Goal: Information Seeking & Learning: Find specific fact

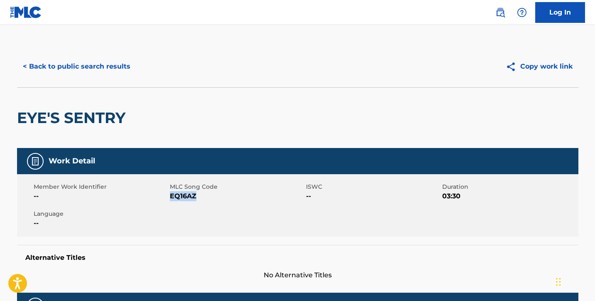
click at [103, 64] on button "< Back to public search results" at bounding box center [76, 66] width 119 height 21
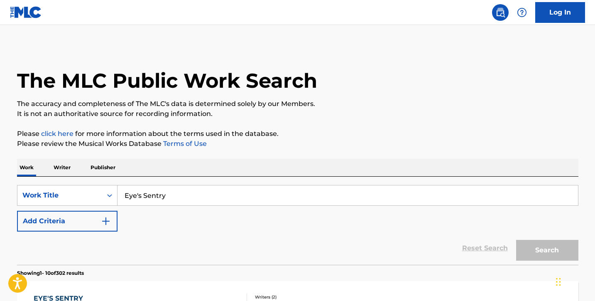
scroll to position [58, 0]
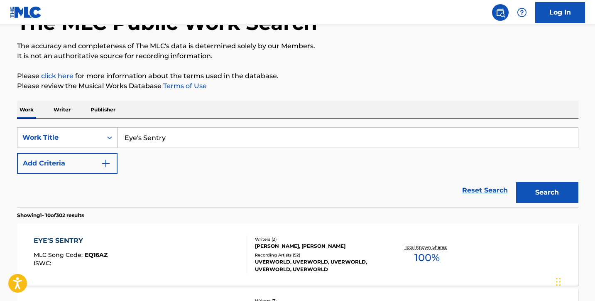
drag, startPoint x: 177, startPoint y: 142, endPoint x: 96, endPoint y: 128, distance: 82.2
click at [96, 128] on div "SearchWithCriteria8a58b214-f878-4da7-8843-b39eb330a080 Work Title Eye's Sentry" at bounding box center [297, 137] width 561 height 21
paste input "chosaikyo"
type input "chosaikyo"
click at [544, 193] on button "Search" at bounding box center [547, 192] width 62 height 21
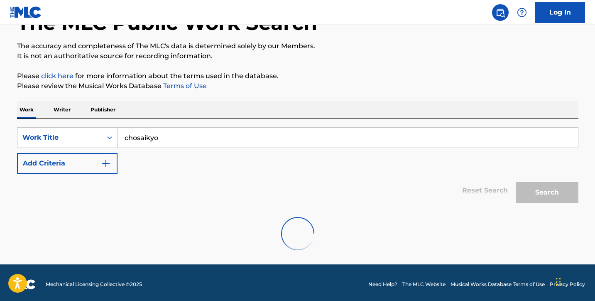
scroll to position [34, 0]
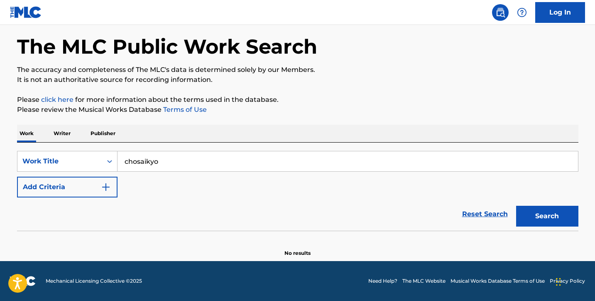
click at [62, 134] on p "Writer" at bounding box center [62, 133] width 22 height 17
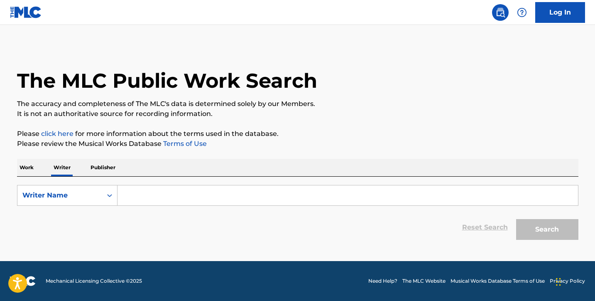
click at [139, 193] on input "Search Form" at bounding box center [348, 195] width 460 height 20
paste input "[PERSON_NAME]"
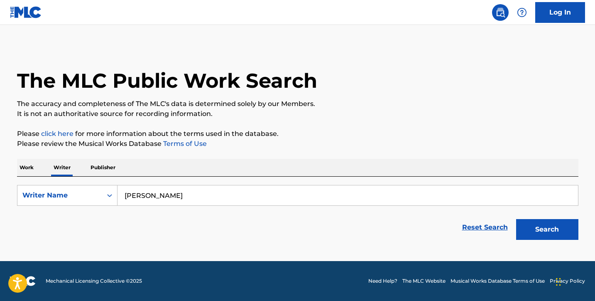
type input "[PERSON_NAME]"
click at [544, 223] on button "Search" at bounding box center [547, 229] width 62 height 21
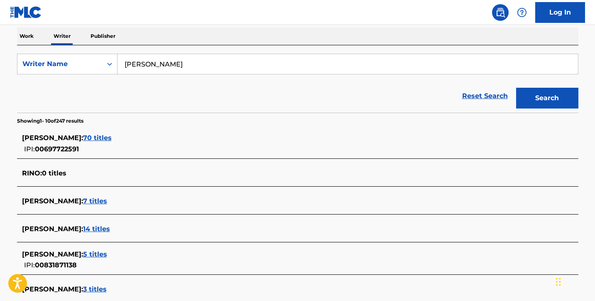
scroll to position [185, 0]
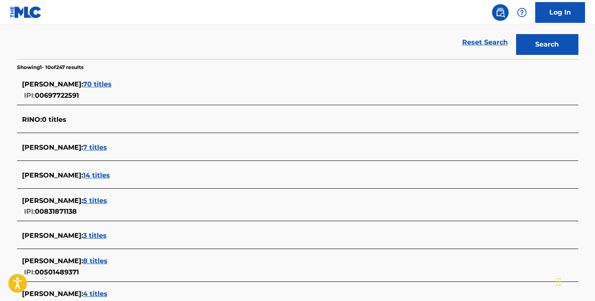
click at [98, 83] on span "70 titles" at bounding box center [97, 84] width 29 height 8
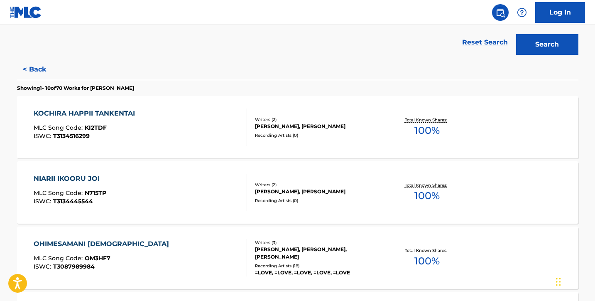
click at [124, 112] on div "KOCHIRA HAPPII TANKENTAI" at bounding box center [86, 113] width 105 height 10
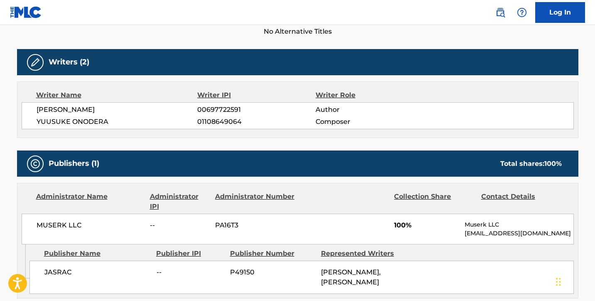
scroll to position [261, 0]
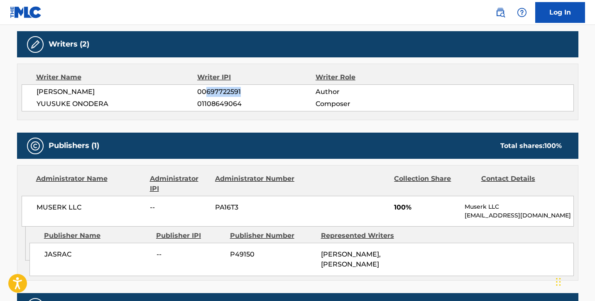
drag, startPoint x: 253, startPoint y: 92, endPoint x: 206, endPoint y: 91, distance: 47.3
click at [206, 91] on span "00697722591" at bounding box center [256, 92] width 118 height 10
copy span "697722591"
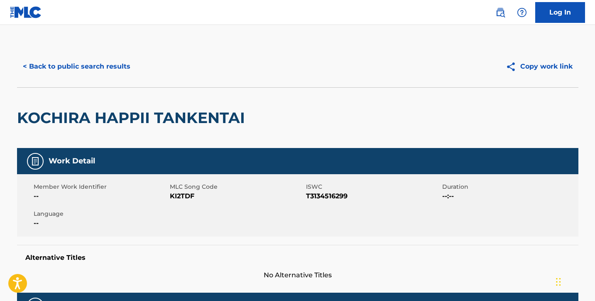
scroll to position [0, 0]
click at [62, 66] on button "< Back to public search results" at bounding box center [76, 66] width 119 height 21
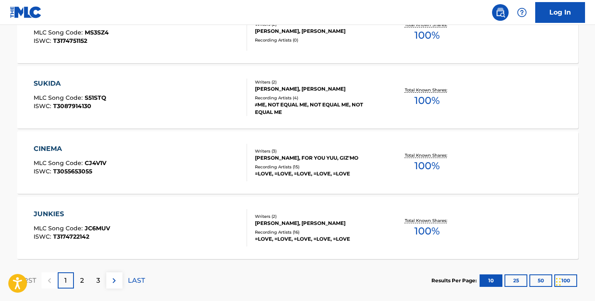
scroll to position [671, 0]
click at [162, 228] on div "JUNKIES MLC Song Code : JC6MUV ISWC : T3174722142" at bounding box center [140, 226] width 213 height 37
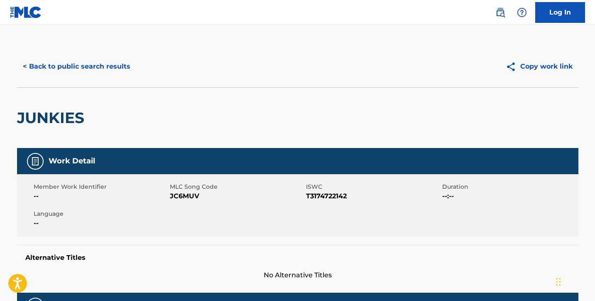
click at [110, 61] on button "< Back to public search results" at bounding box center [76, 66] width 119 height 21
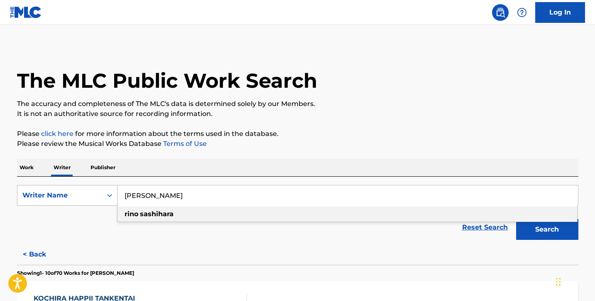
drag, startPoint x: 181, startPoint y: 196, endPoint x: 113, endPoint y: 193, distance: 68.1
click at [114, 195] on div "SearchWithCriteria18fb878f-3d5b-43bc-baf0-6ba42c1ef84c Writer Name [PERSON_NAME…" at bounding box center [297, 195] width 561 height 21
paste input "[PERSON_NAME]"
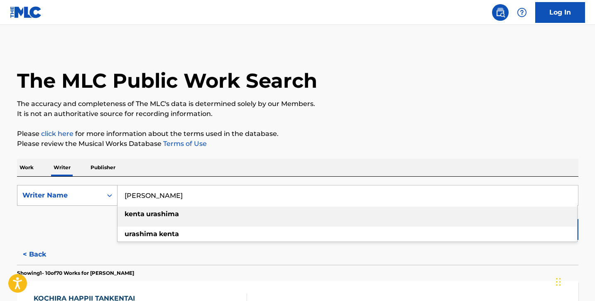
type input "[PERSON_NAME]"
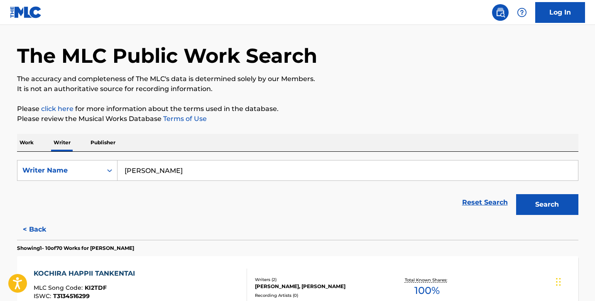
scroll to position [27, 0]
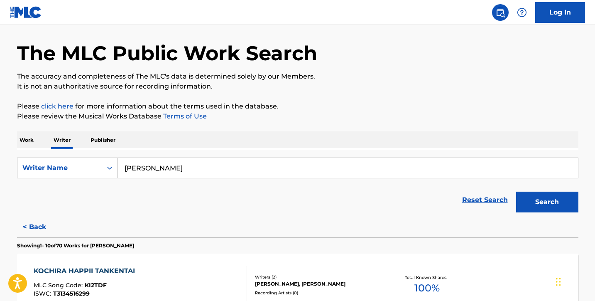
click at [534, 198] on button "Search" at bounding box center [547, 201] width 62 height 21
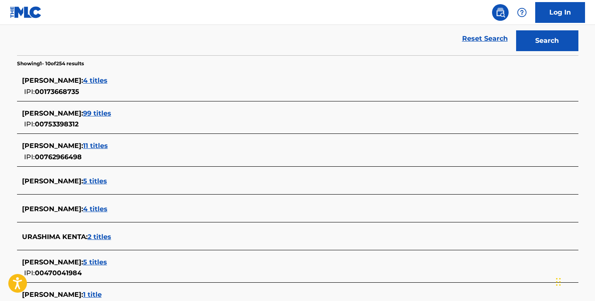
scroll to position [204, 0]
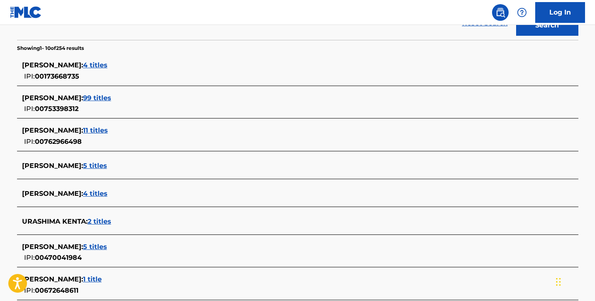
click at [107, 95] on span "99 titles" at bounding box center [97, 98] width 28 height 8
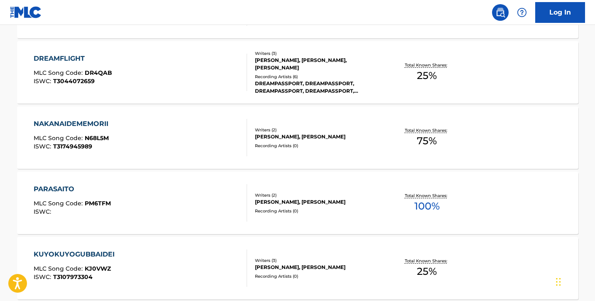
scroll to position [436, 0]
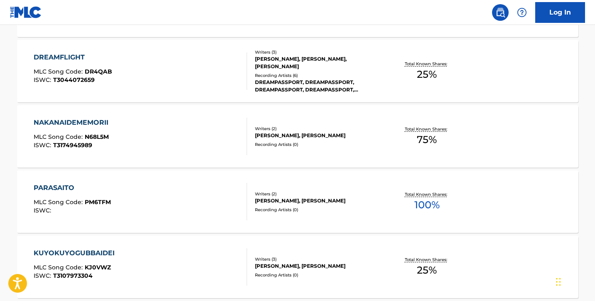
click at [178, 210] on div "PARASAITO MLC Song Code : PM6TFM ISWC :" at bounding box center [140, 201] width 213 height 37
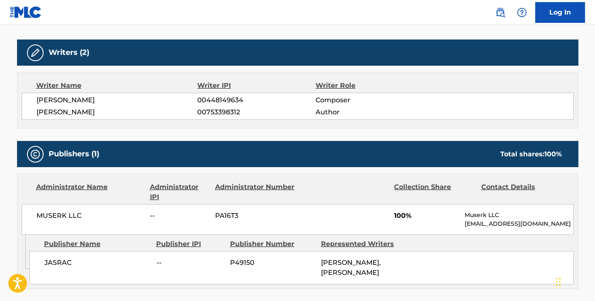
scroll to position [251, 0]
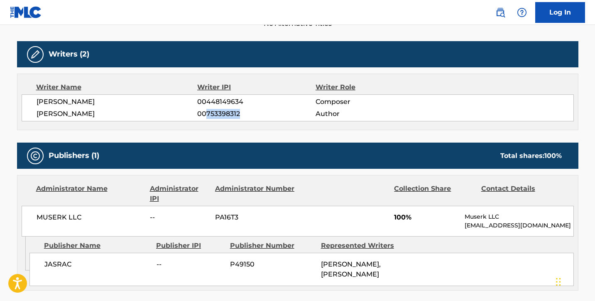
drag, startPoint x: 248, startPoint y: 113, endPoint x: 207, endPoint y: 113, distance: 41.5
click at [207, 113] on span "00753398312" at bounding box center [256, 114] width 118 height 10
copy span "753398312"
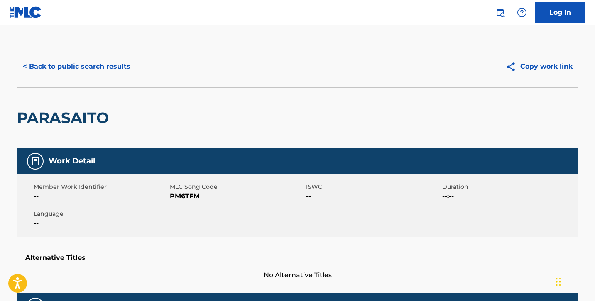
scroll to position [0, 0]
click at [99, 61] on button "< Back to public search results" at bounding box center [76, 66] width 119 height 21
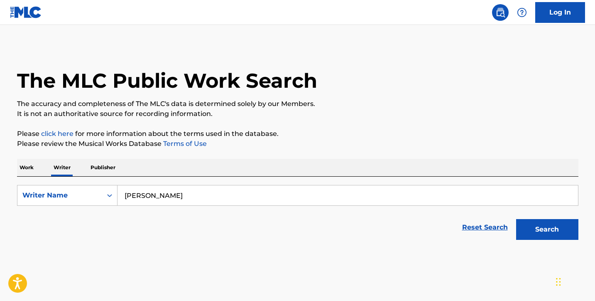
scroll to position [12, 0]
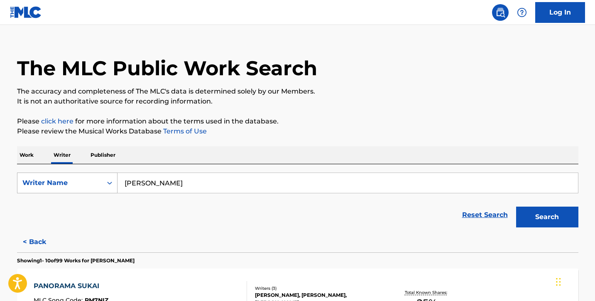
drag, startPoint x: 187, startPoint y: 183, endPoint x: 73, endPoint y: 178, distance: 114.3
click at [73, 178] on div "SearchWithCriteria18fb878f-3d5b-43bc-baf0-6ba42c1ef84c Writer Name [PERSON_NAME]" at bounding box center [297, 182] width 561 height 21
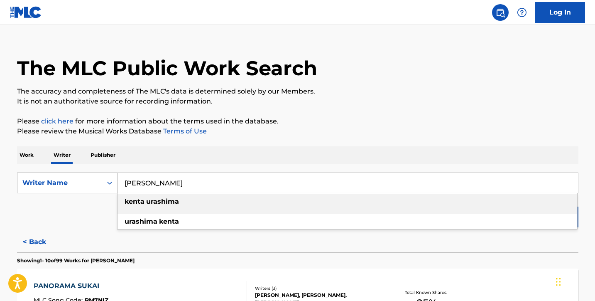
paste input "[PERSON_NAME]"
type input "[PERSON_NAME]"
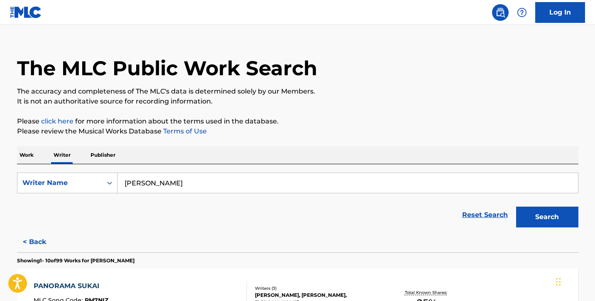
click at [547, 216] on button "Search" at bounding box center [547, 216] width 62 height 21
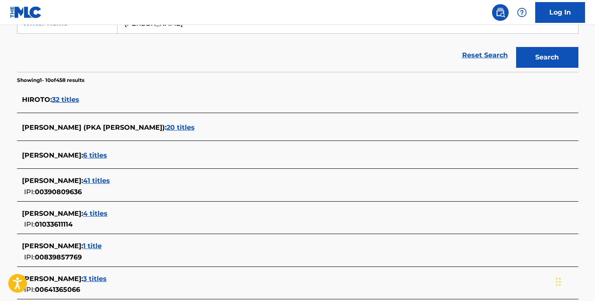
scroll to position [179, 0]
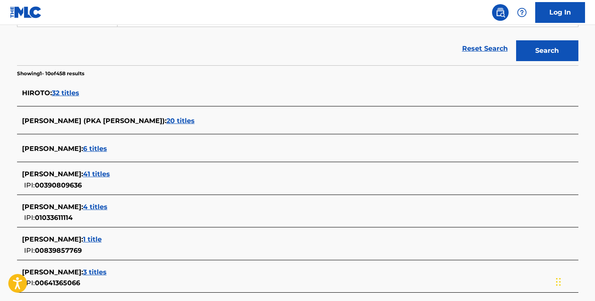
click at [100, 171] on span "41 titles" at bounding box center [96, 174] width 27 height 8
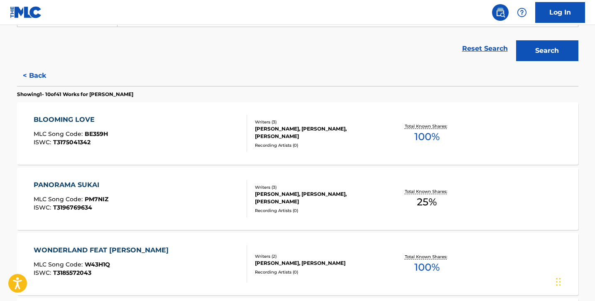
click at [174, 132] on div "BLOOMING LOVE MLC Song Code : BE359H ISWC : T3175041342" at bounding box center [140, 133] width 213 height 37
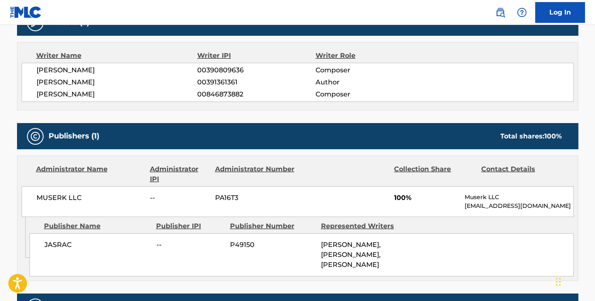
scroll to position [280, 0]
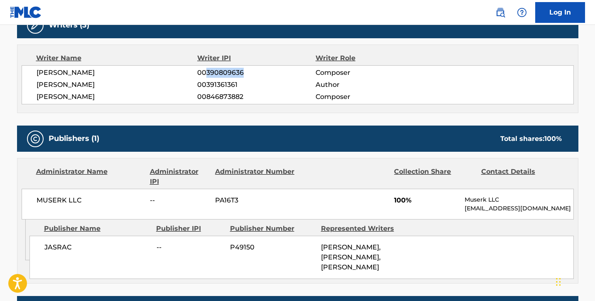
drag, startPoint x: 258, startPoint y: 75, endPoint x: 207, endPoint y: 73, distance: 51.5
click at [207, 73] on span "00390809636" at bounding box center [256, 73] width 118 height 10
copy span "390809636"
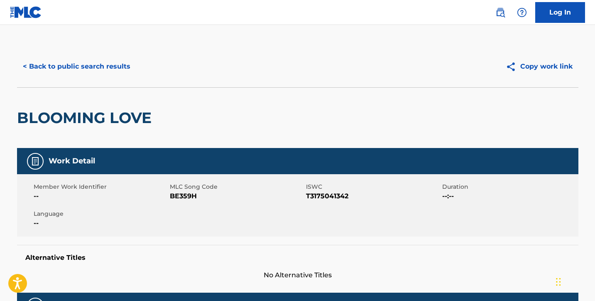
scroll to position [0, 0]
click at [88, 68] on button "< Back to public search results" at bounding box center [76, 66] width 119 height 21
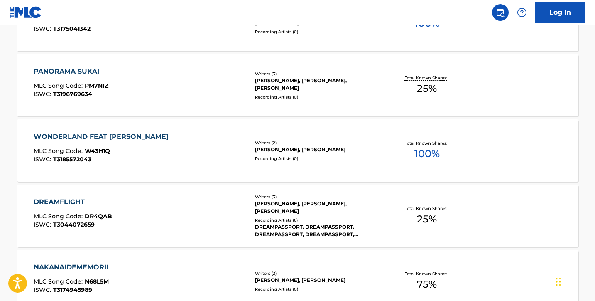
scroll to position [296, 0]
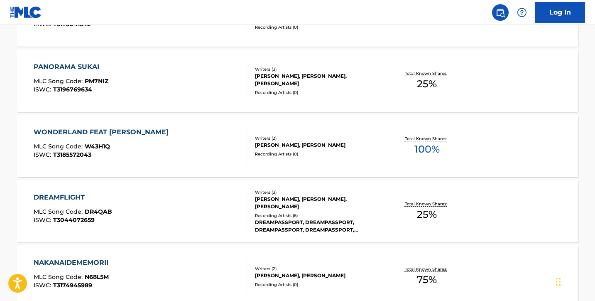
click at [107, 143] on span "W43H1Q" at bounding box center [97, 145] width 25 height 7
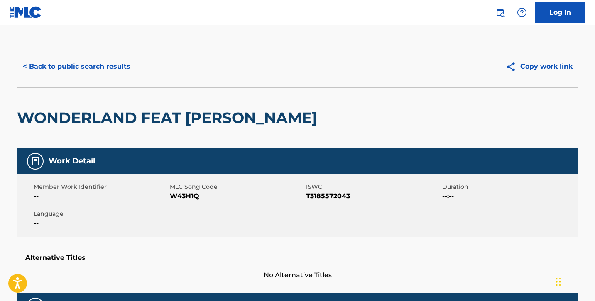
click at [95, 66] on button "< Back to public search results" at bounding box center [76, 66] width 119 height 21
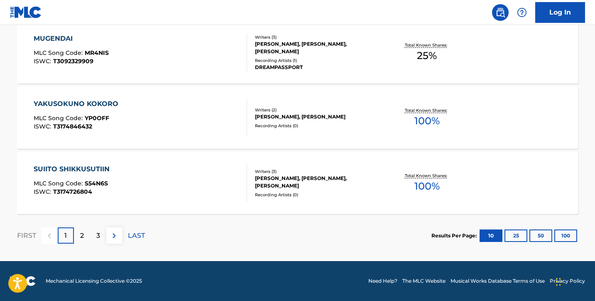
scroll to position [716, 0]
click at [142, 196] on div "SUIITO SHIKKUSUTIIN MLC Song Code : S54N6S ISWC : T3174726804" at bounding box center [140, 182] width 213 height 37
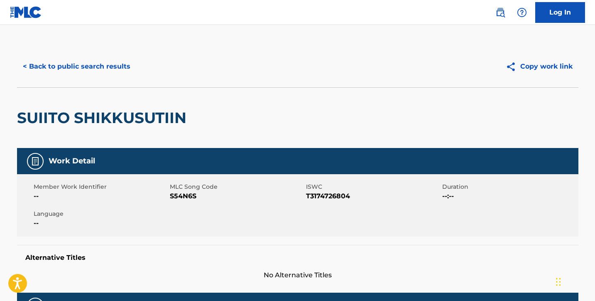
click at [105, 67] on button "< Back to public search results" at bounding box center [76, 66] width 119 height 21
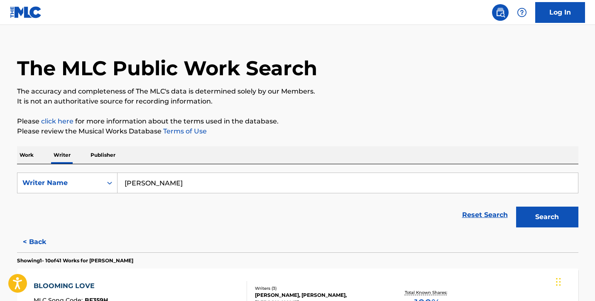
click at [98, 155] on p "Publisher" at bounding box center [103, 154] width 30 height 17
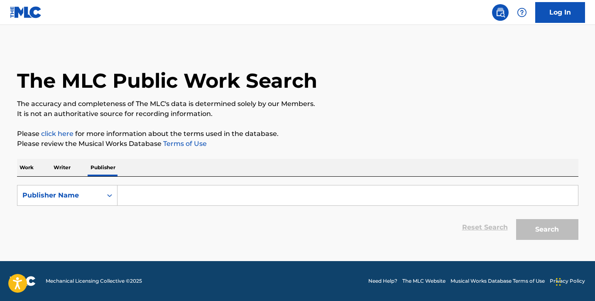
click at [145, 193] on input "Search Form" at bounding box center [348, 195] width 460 height 20
paste input "Yoyogi Animation Academy"
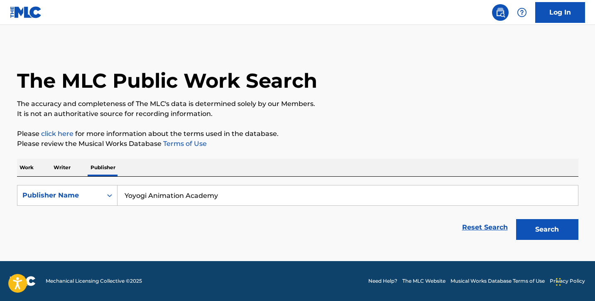
type input "Yoyogi Animation Academy"
click at [544, 219] on button "Search" at bounding box center [547, 229] width 62 height 21
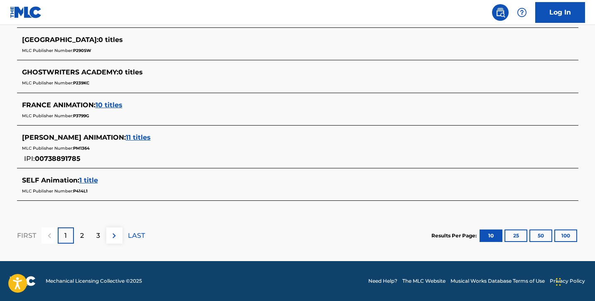
scroll to position [423, 0]
